Goal: Task Accomplishment & Management: Complete application form

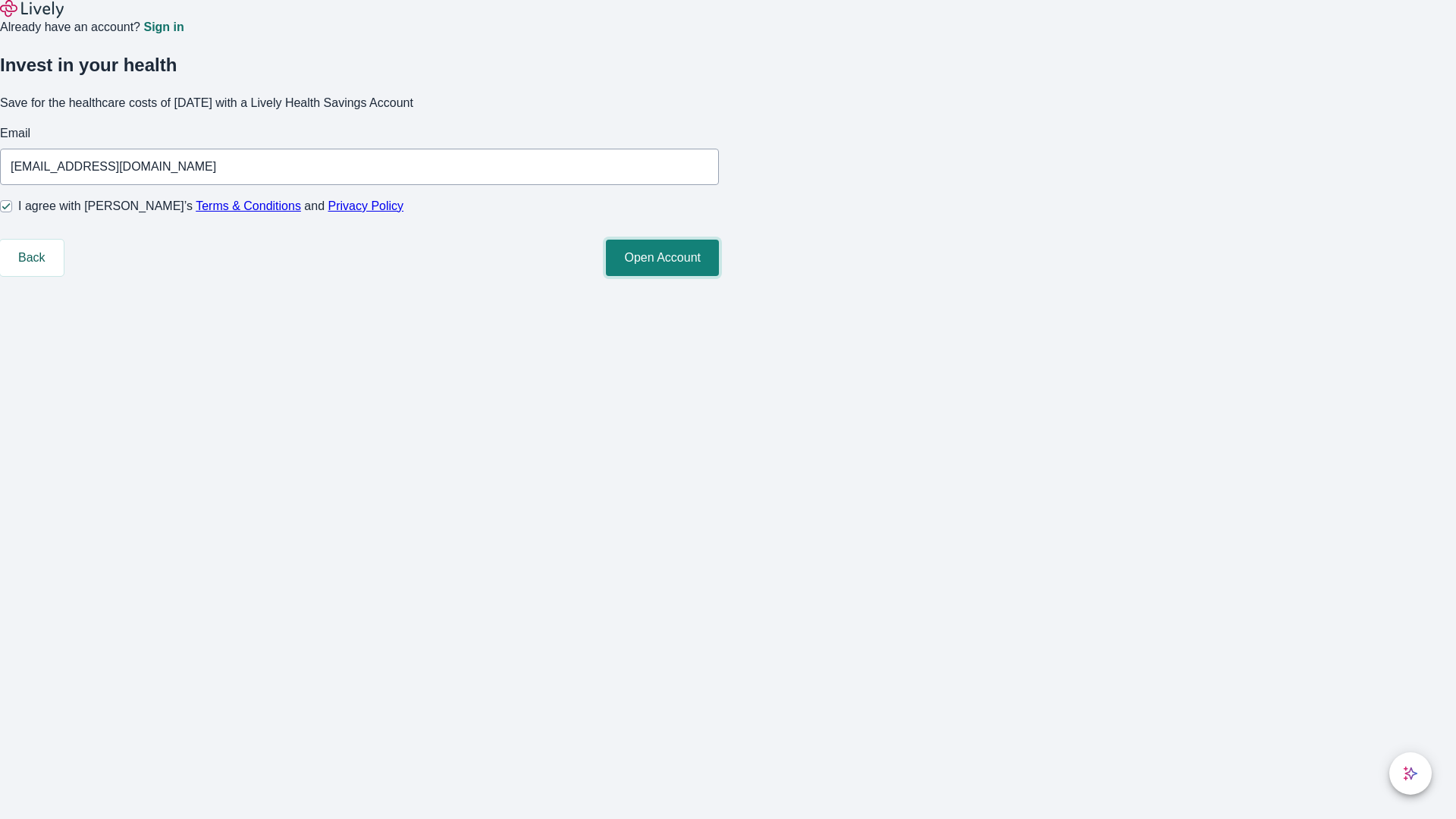
click at [719, 276] on button "Open Account" at bounding box center [662, 258] width 113 height 37
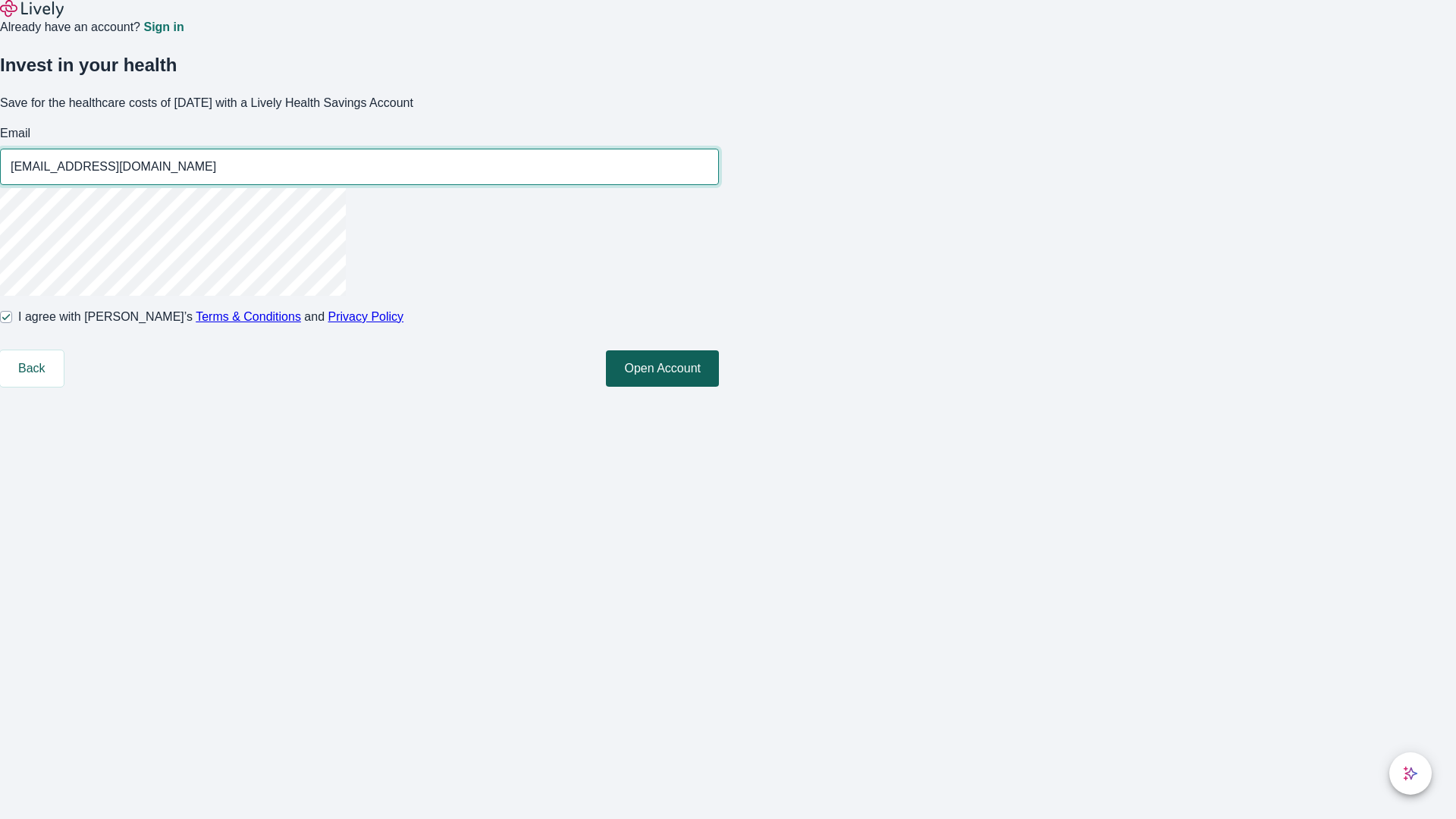
type input "[EMAIL_ADDRESS][DOMAIN_NAME]"
click at [13, 323] on input "I agree with Lively’s Terms & Conditions and Privacy Policy" at bounding box center [6, 316] width 13 height 13
checkbox input "false"
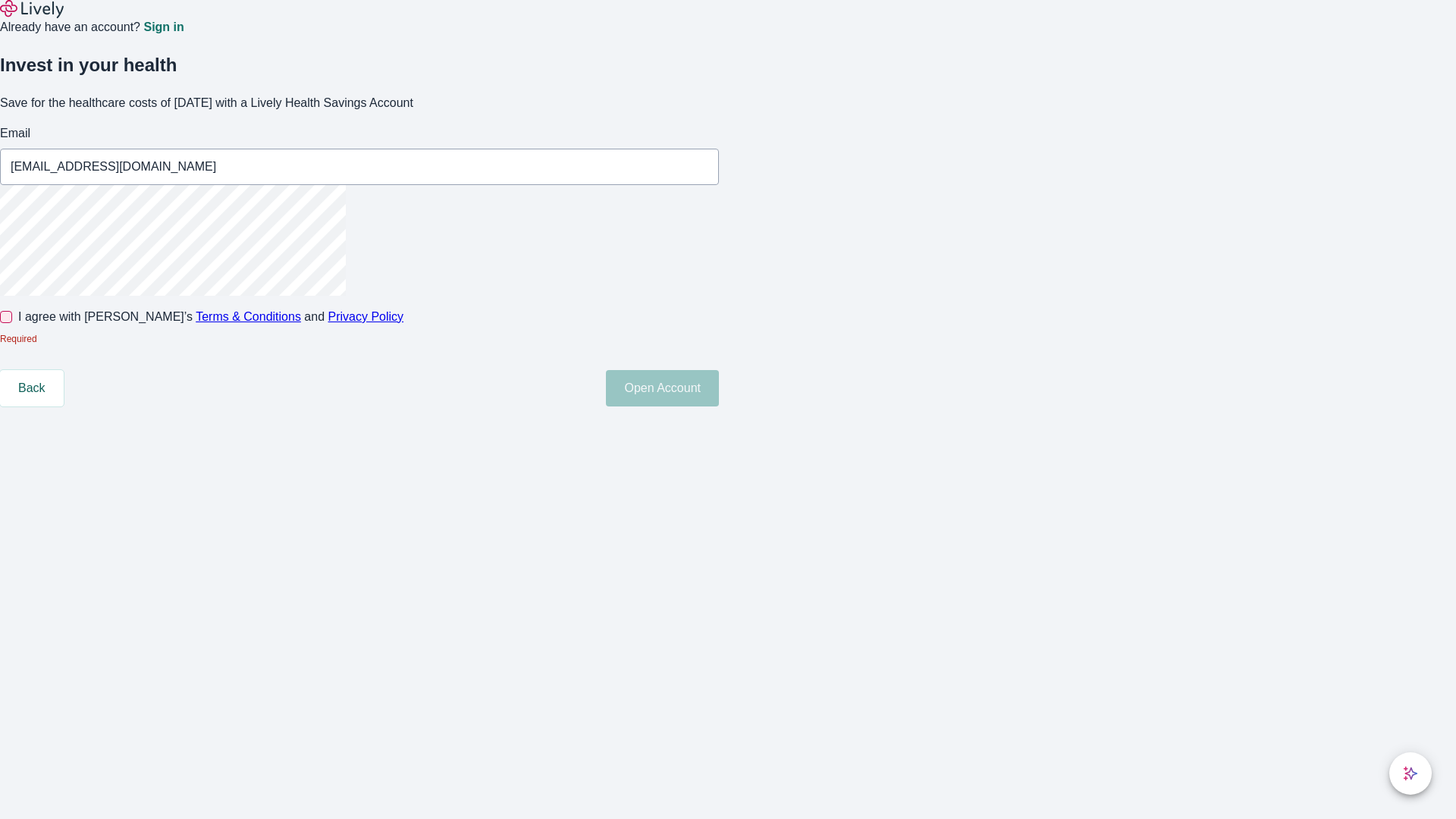
type input "[EMAIL_ADDRESS][DOMAIN_NAME]"
click at [13, 323] on input "I agree with Lively’s Terms & Conditions and Privacy Policy" at bounding box center [6, 316] width 13 height 13
checkbox input "true"
click at [719, 387] on button "Open Account" at bounding box center [662, 368] width 113 height 37
